Goal: Find contact information: Find contact information

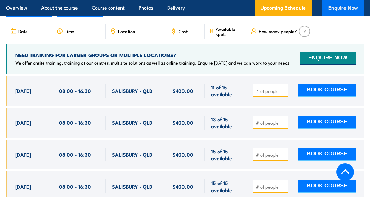
scroll to position [1014, 0]
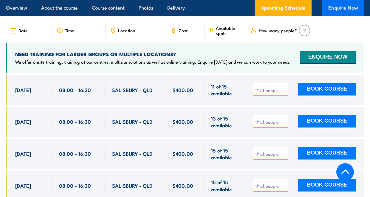
click at [342, 9] on button "Enquire Now" at bounding box center [343, 8] width 42 height 16
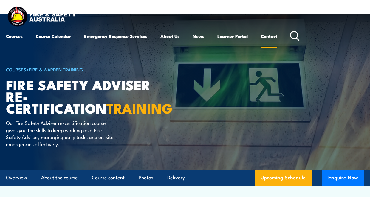
click at [274, 33] on link "Contact" at bounding box center [269, 36] width 16 height 14
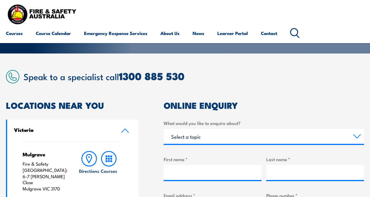
scroll to position [119, 0]
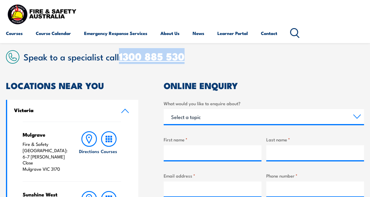
drag, startPoint x: 173, startPoint y: 59, endPoint x: 120, endPoint y: 61, distance: 52.8
click at [120, 61] on h2 "Speak to a specialist call 1300 885 530" at bounding box center [194, 56] width 341 height 11
copy link "1300 885 530"
